Goal: Task Accomplishment & Management: Use online tool/utility

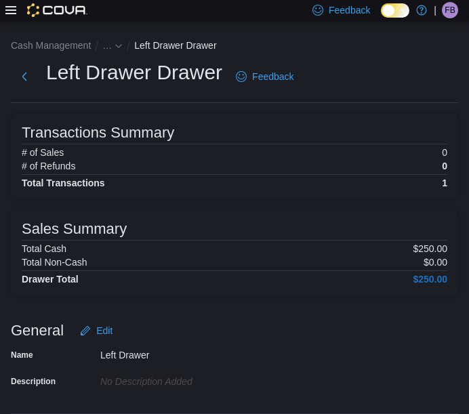
scroll to position [281, 0]
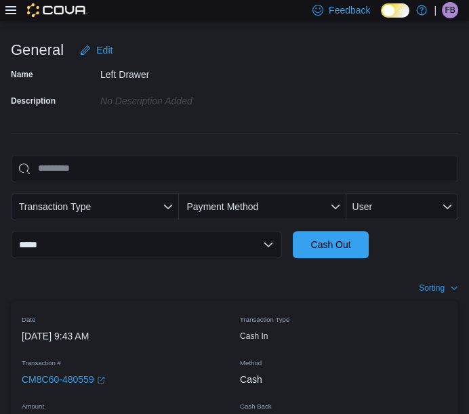
click at [9, 10] on icon at bounding box center [10, 10] width 11 height 8
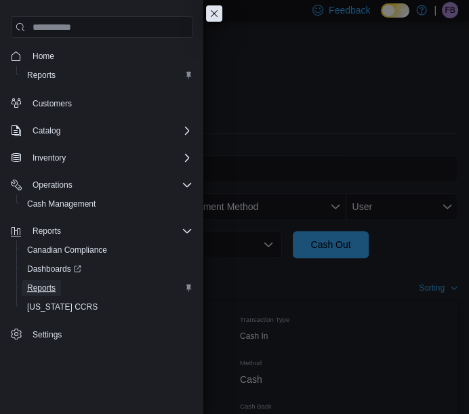
click at [45, 283] on span "Reports" at bounding box center [41, 288] width 28 height 11
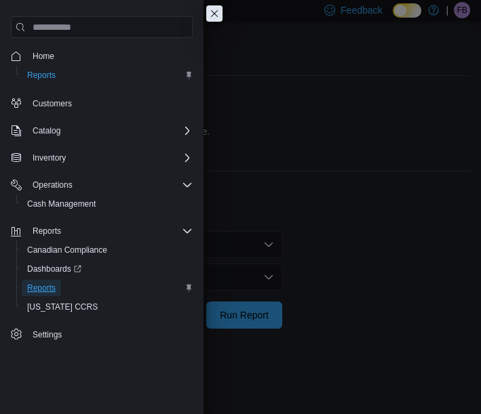
click at [45, 283] on span "Reports" at bounding box center [41, 288] width 28 height 11
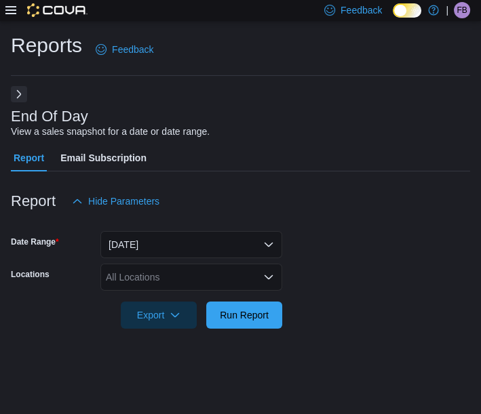
click at [14, 99] on button "Next" at bounding box center [19, 94] width 16 height 16
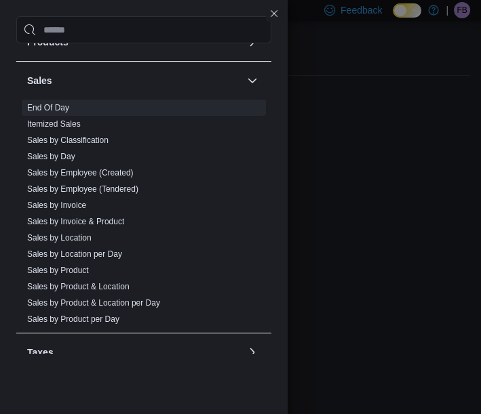
scroll to position [705, 0]
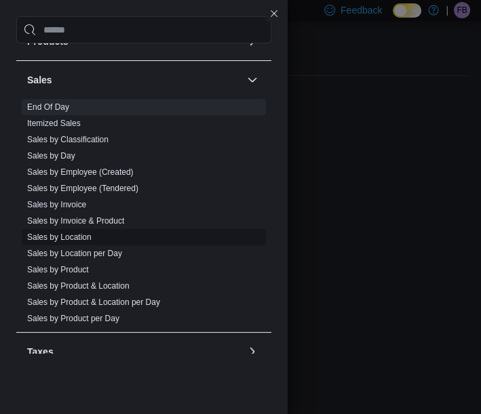
click at [52, 233] on link "Sales by Location" at bounding box center [59, 237] width 64 height 9
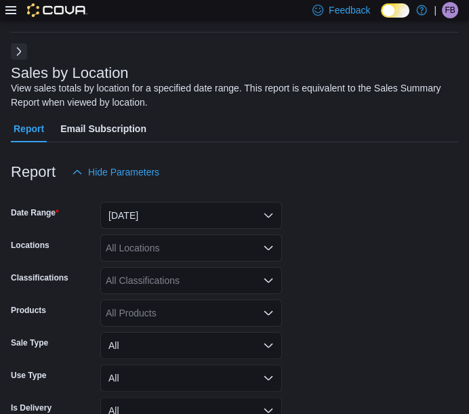
scroll to position [45, 0]
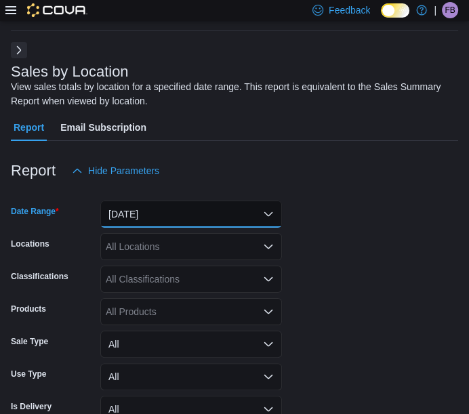
click at [139, 203] on button "[DATE]" at bounding box center [191, 214] width 182 height 27
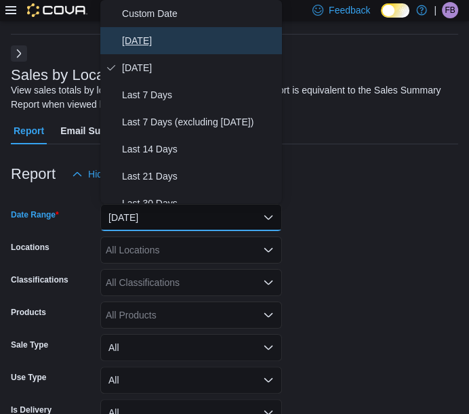
click at [150, 47] on span "[DATE]" at bounding box center [199, 41] width 155 height 16
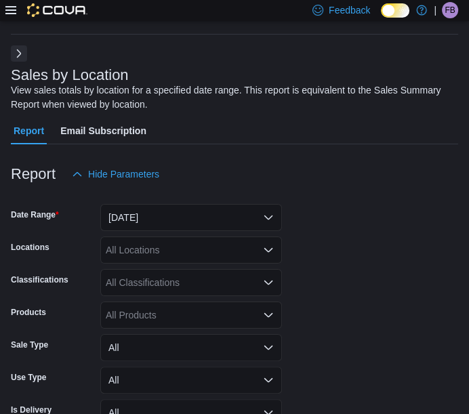
click at [353, 290] on form "Date Range [DATE] Locations All Locations Classifications All Classifications P…" at bounding box center [235, 326] width 448 height 277
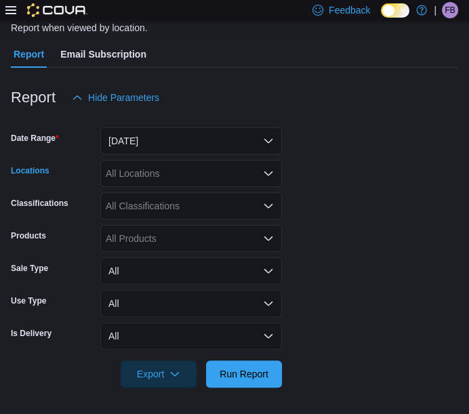
click at [213, 174] on div "All Locations" at bounding box center [191, 173] width 182 height 27
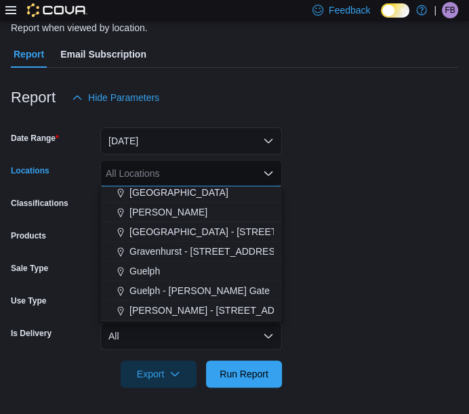
scroll to position [279, 0]
click at [178, 247] on span "Gravenhurst - [STREET_ADDRESS]" at bounding box center [207, 252] width 155 height 14
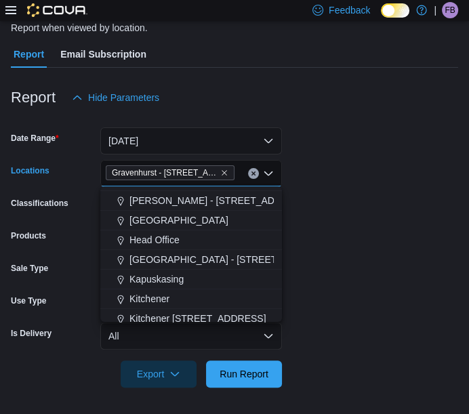
scroll to position [370, 0]
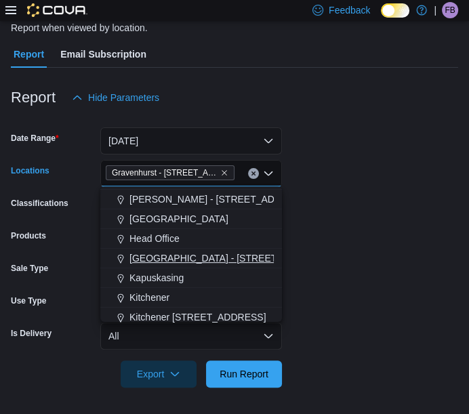
click at [152, 256] on span "[GEOGRAPHIC_DATA] - [STREET_ADDRESS]" at bounding box center [230, 259] width 201 height 14
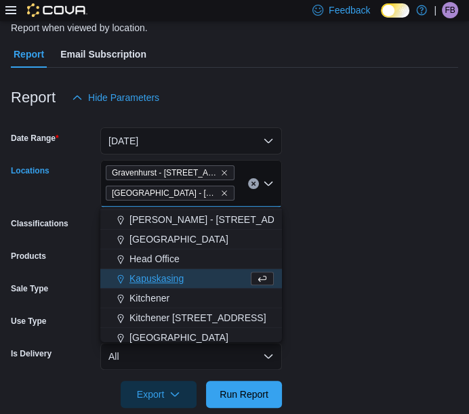
click at [168, 275] on span "Kapuskasing" at bounding box center [157, 279] width 54 height 14
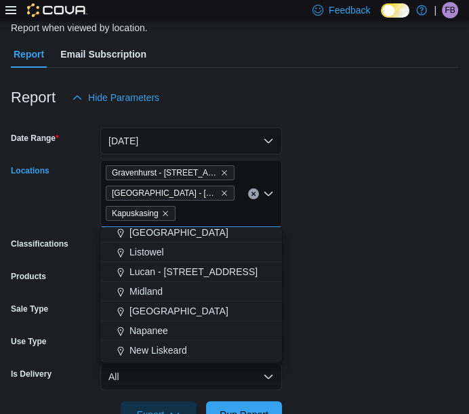
scroll to position [476, 0]
click at [153, 291] on span "Midland" at bounding box center [146, 292] width 33 height 14
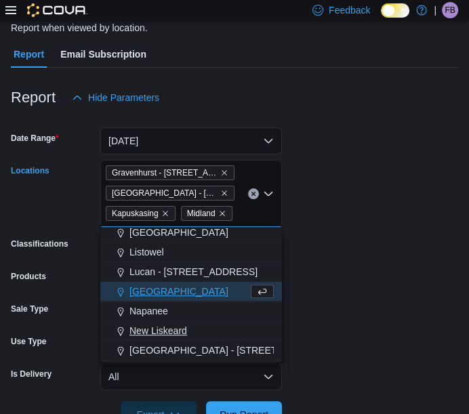
click at [164, 340] on button "New Liskeard" at bounding box center [191, 331] width 182 height 20
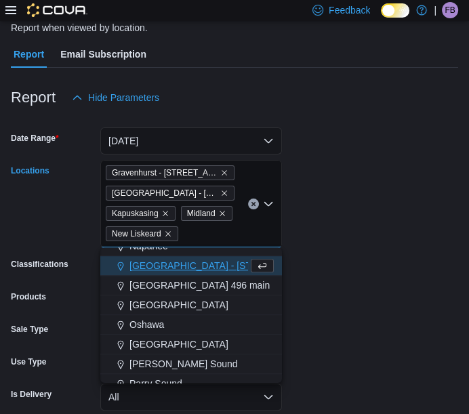
scroll to position [562, 0]
click at [159, 280] on span "[GEOGRAPHIC_DATA] 496 main" at bounding box center [200, 286] width 140 height 14
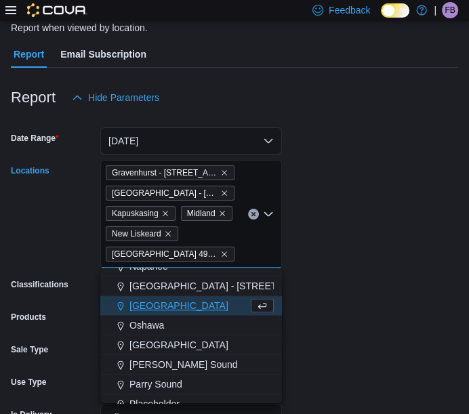
click at [161, 305] on span "[GEOGRAPHIC_DATA]" at bounding box center [179, 306] width 99 height 14
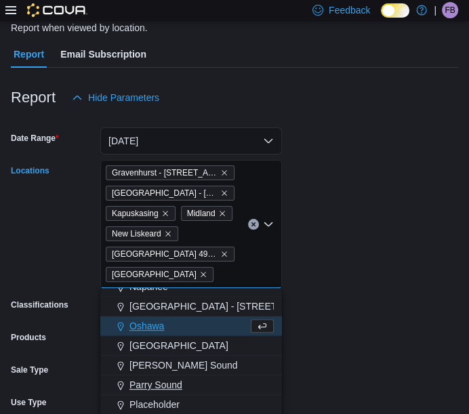
click at [163, 385] on span "Parry Sound" at bounding box center [156, 385] width 53 height 14
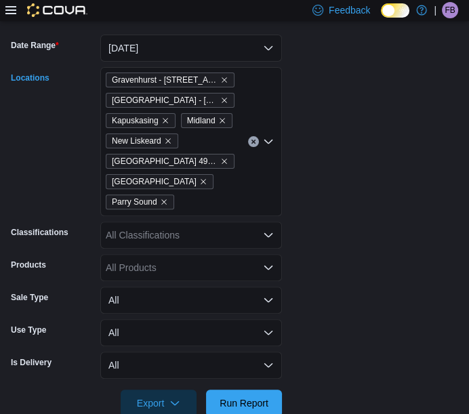
scroll to position [213, 0]
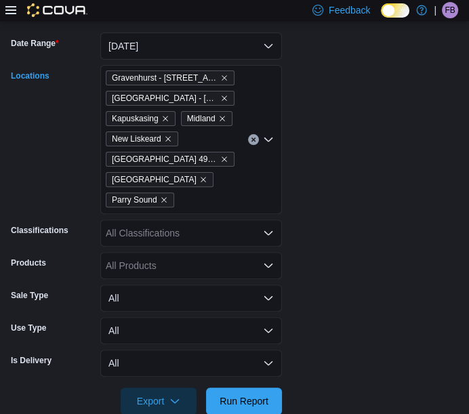
click at [233, 191] on div "[GEOGRAPHIC_DATA] - [STREET_ADDRESS][GEOGRAPHIC_DATA] - [STREET_ADDRESS][GEOGRA…" at bounding box center [191, 139] width 182 height 149
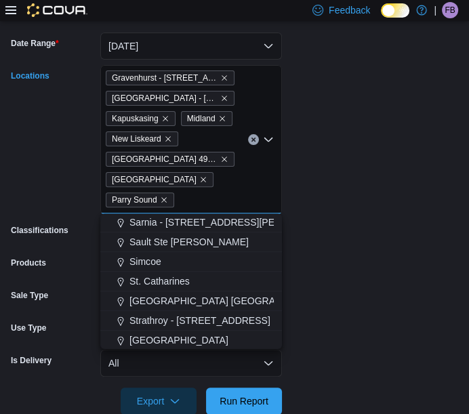
scroll to position [719, 0]
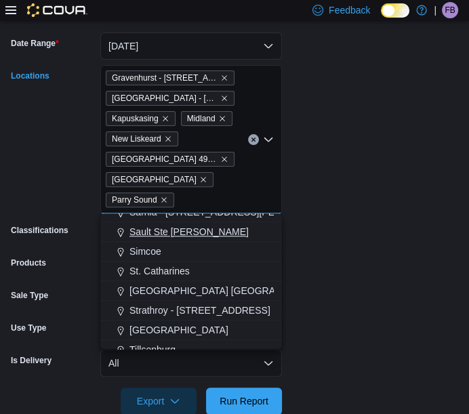
click at [177, 230] on span "Sault Ste [PERSON_NAME]" at bounding box center [189, 232] width 119 height 14
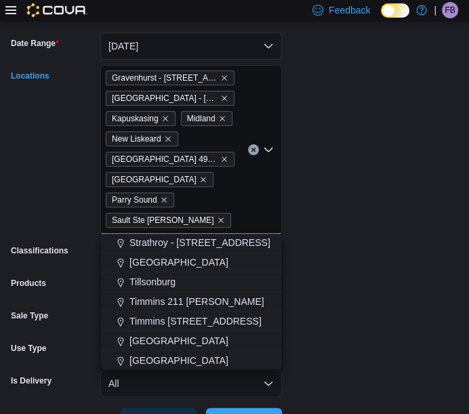
scroll to position [788, 0]
click at [149, 263] on span "[GEOGRAPHIC_DATA]" at bounding box center [179, 262] width 99 height 14
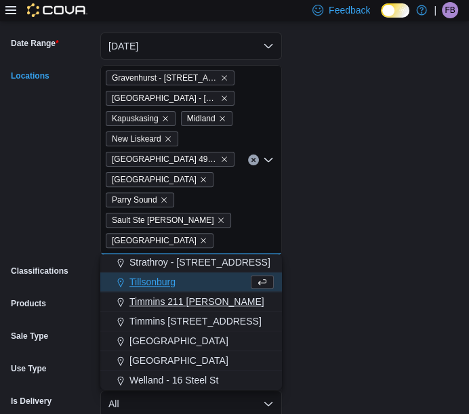
click at [168, 308] on span "Timmins 211 [PERSON_NAME]" at bounding box center [197, 302] width 135 height 14
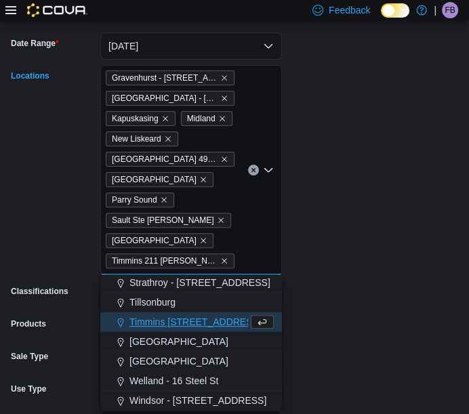
click at [171, 323] on span "Timmins [STREET_ADDRESS]" at bounding box center [196, 322] width 132 height 14
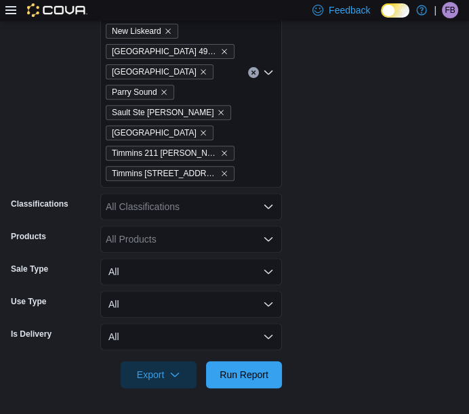
scroll to position [321, 0]
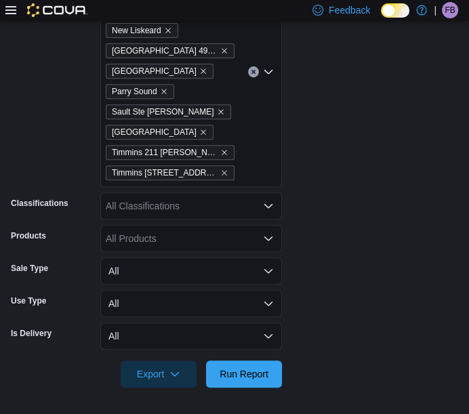
click at [246, 109] on div "[GEOGRAPHIC_DATA] - [GEOGRAPHIC_DATA] - [STREET_ADDRESS][GEOGRAPHIC_DATA] [GEOG…" at bounding box center [191, 72] width 182 height 231
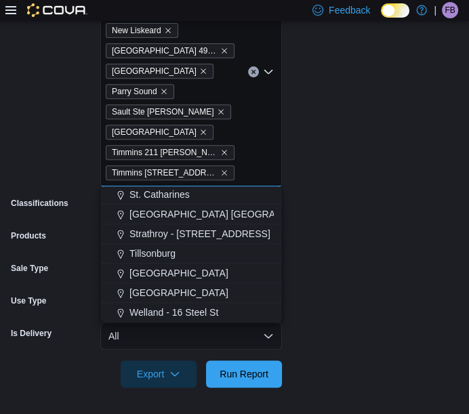
scroll to position [769, 0]
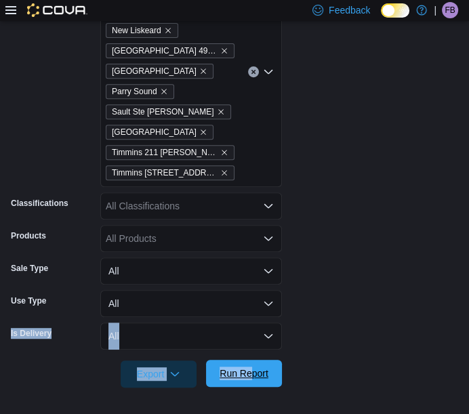
drag, startPoint x: 351, startPoint y: 287, endPoint x: 252, endPoint y: 373, distance: 131.2
click at [252, 373] on form "Date Range [DATE] Locations [GEOGRAPHIC_DATA] - [STREET_ADDRESS][GEOGRAPHIC_DAT…" at bounding box center [235, 148] width 448 height 480
click at [252, 373] on span "Run Report" at bounding box center [244, 374] width 49 height 14
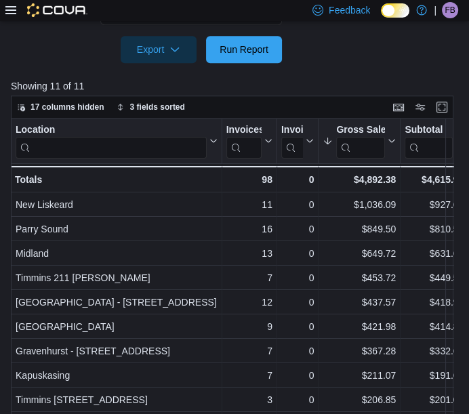
click at [393, 81] on p "Showing 11 of 11" at bounding box center [235, 86] width 448 height 14
